Goal: Task Accomplishment & Management: Manage account settings

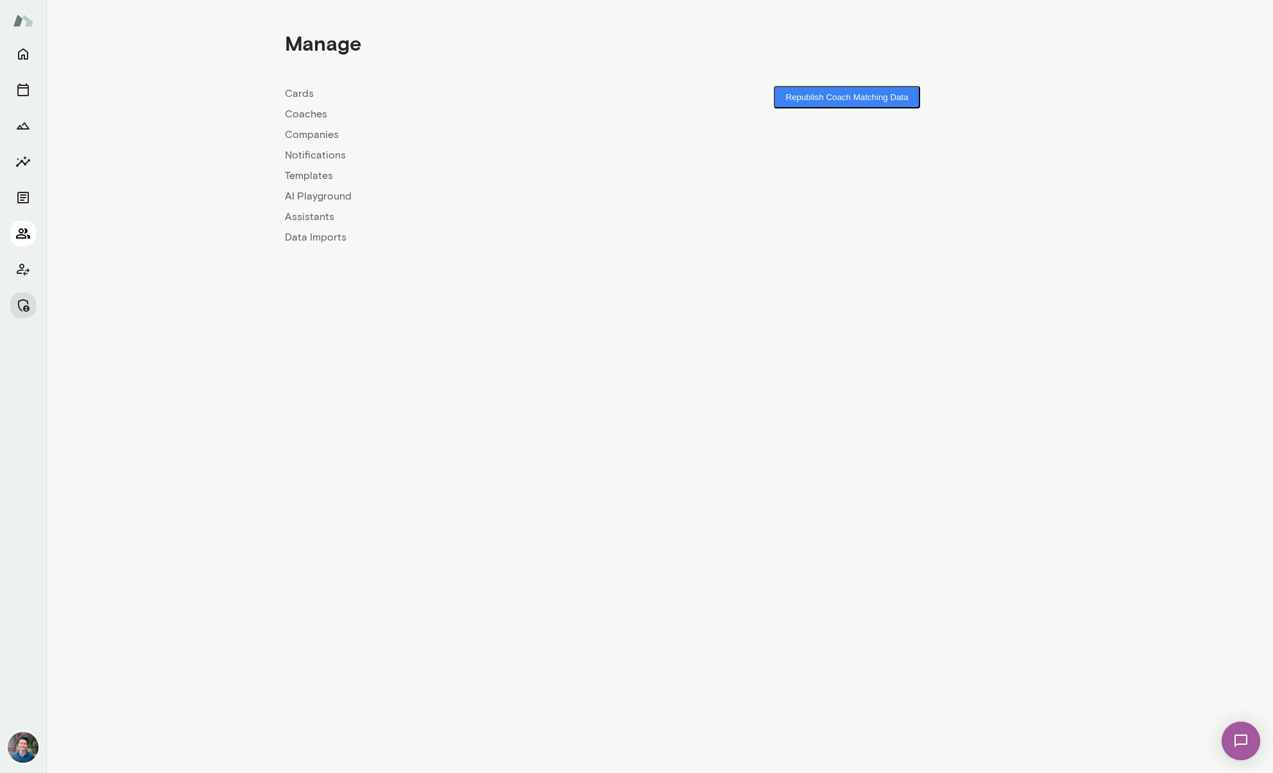
click at [23, 230] on icon "Members" at bounding box center [23, 233] width 14 height 10
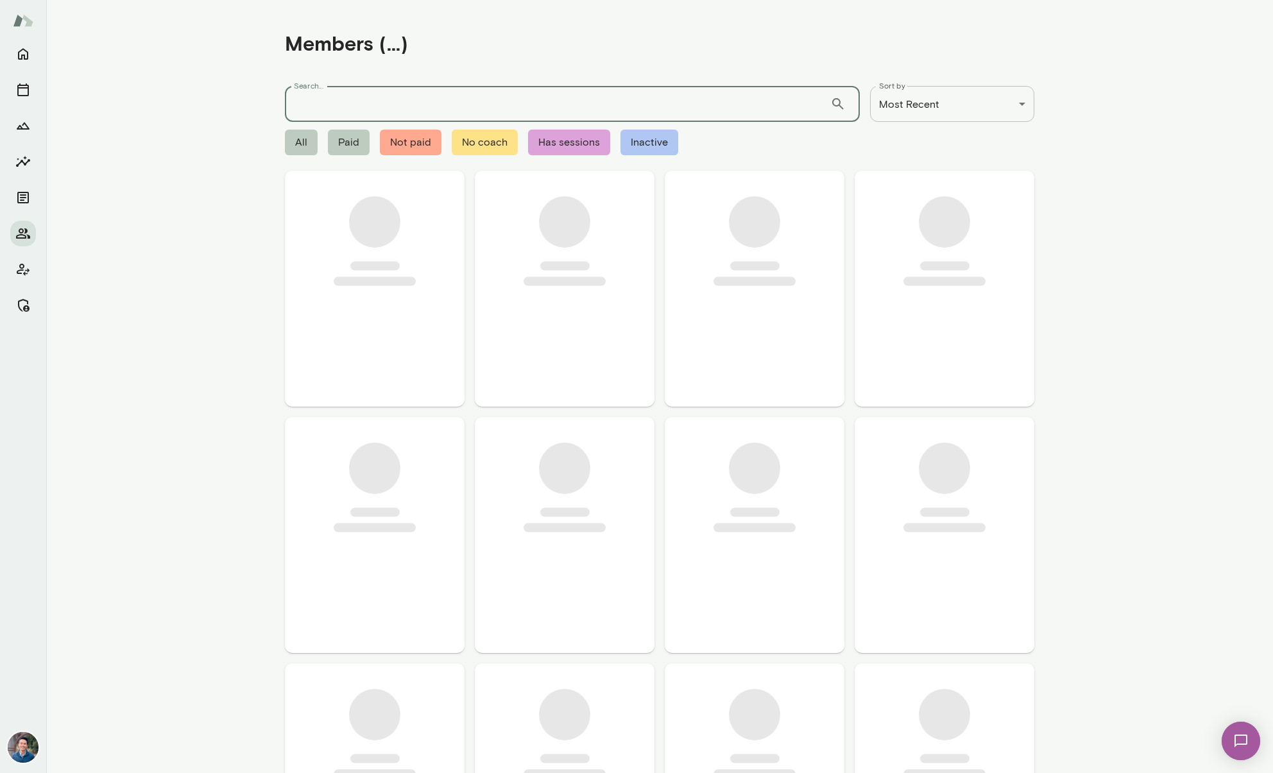
click at [341, 109] on input "Search..." at bounding box center [558, 104] width 546 height 36
type input "*****"
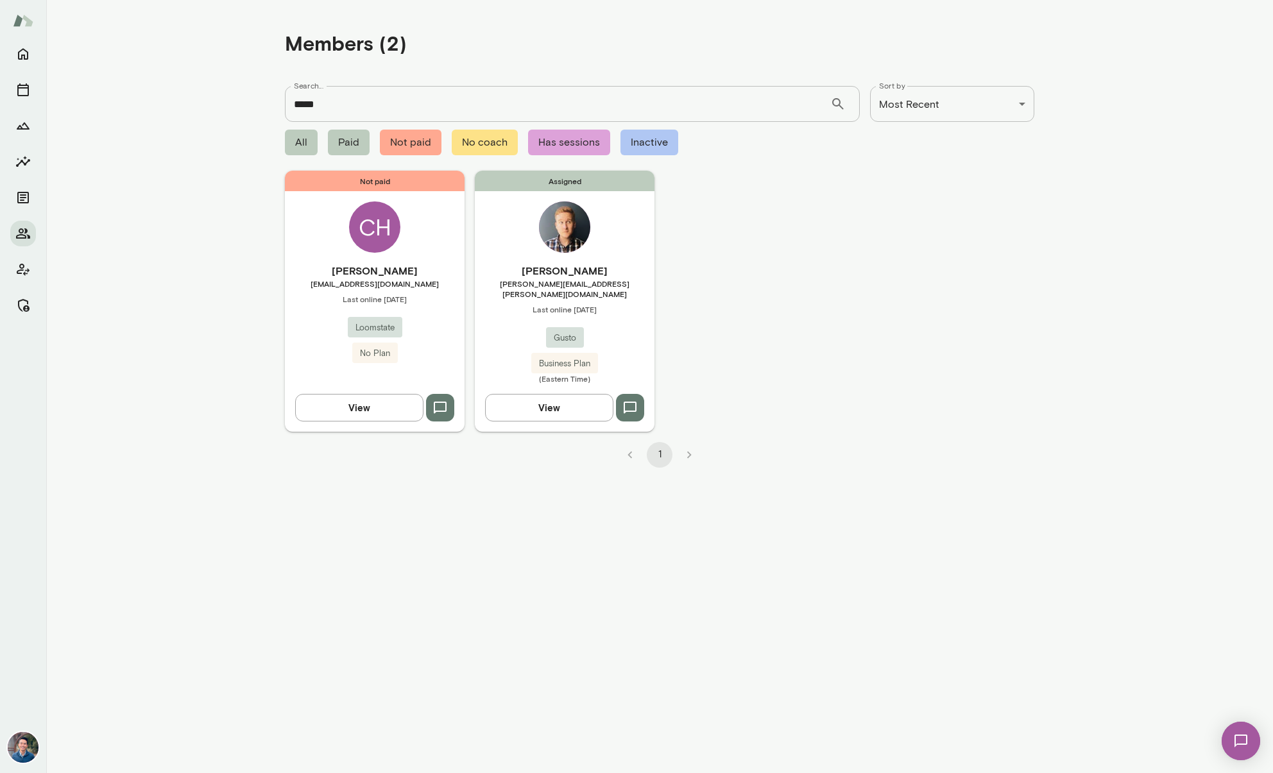
click at [552, 283] on span "[PERSON_NAME][EMAIL_ADDRESS][PERSON_NAME][DOMAIN_NAME]" at bounding box center [565, 289] width 180 height 21
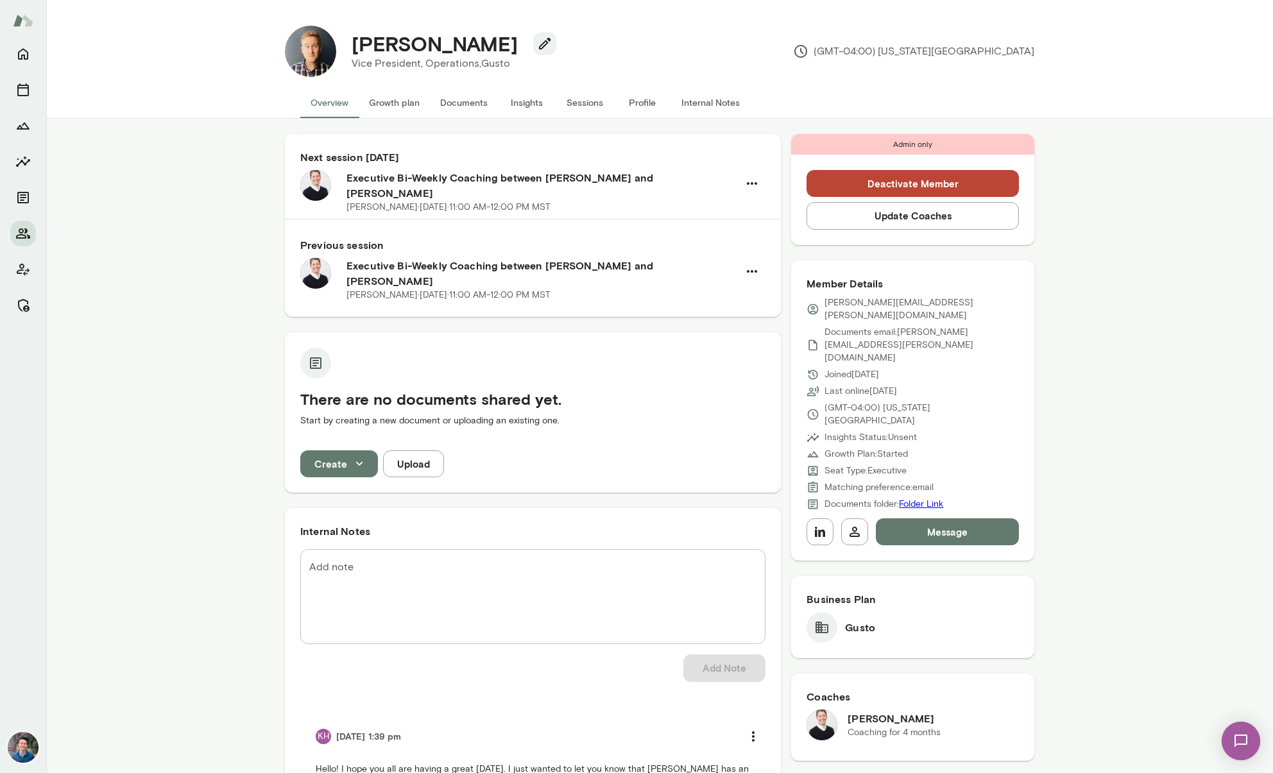
click at [582, 98] on button "Sessions" at bounding box center [585, 102] width 58 height 31
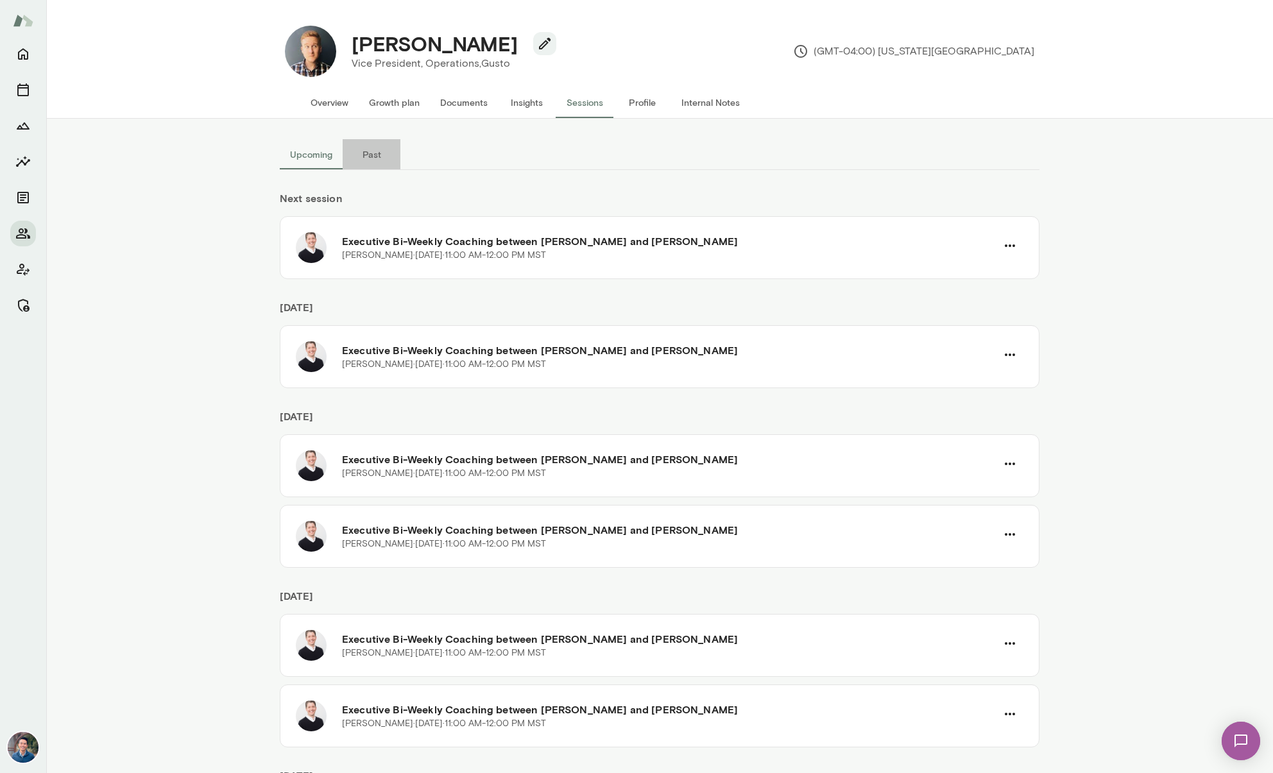
click at [374, 148] on button "Past" at bounding box center [372, 154] width 58 height 31
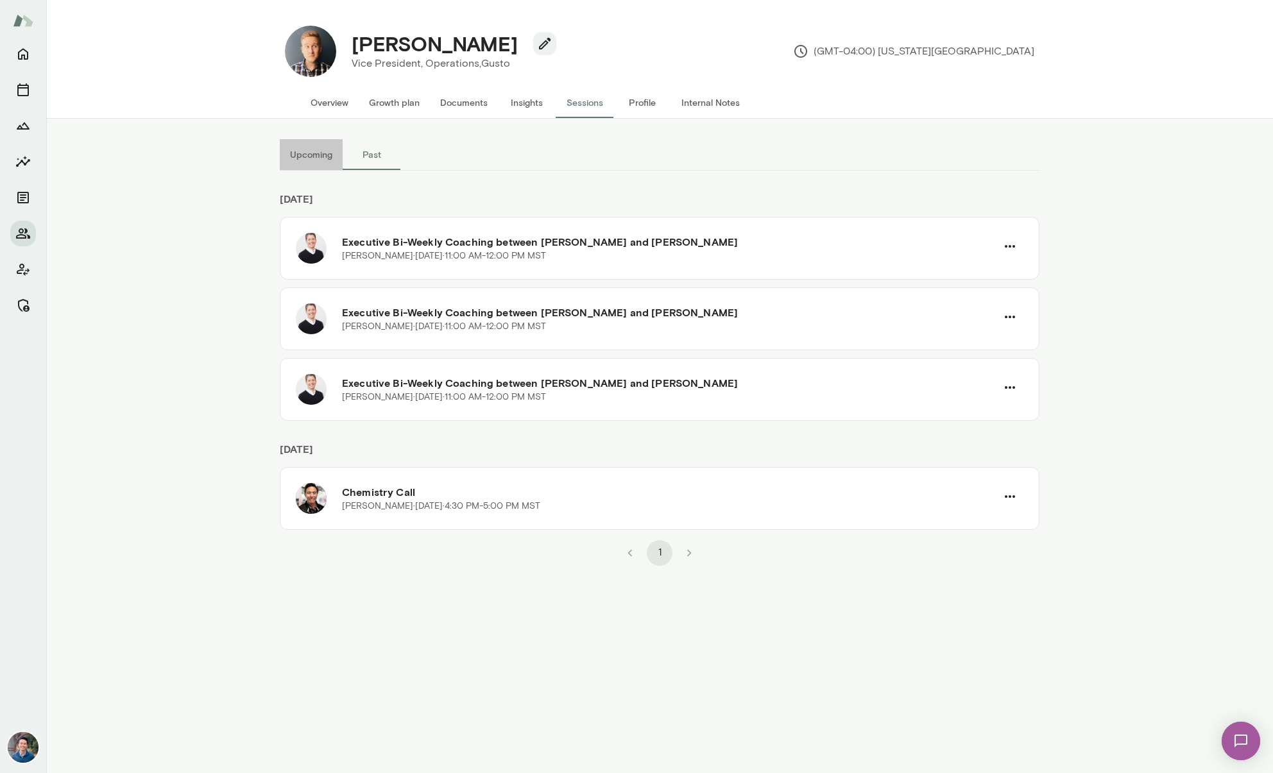
click at [307, 159] on button "Upcoming" at bounding box center [311, 154] width 63 height 31
